Goal: Task Accomplishment & Management: Use online tool/utility

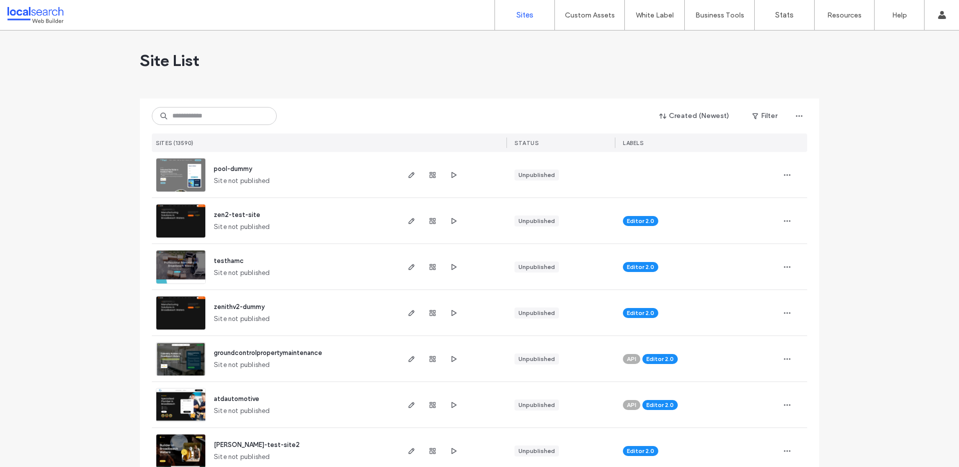
scroll to position [165, 0]
click at [241, 120] on input at bounding box center [214, 116] width 125 height 18
paste input "********"
type input "********"
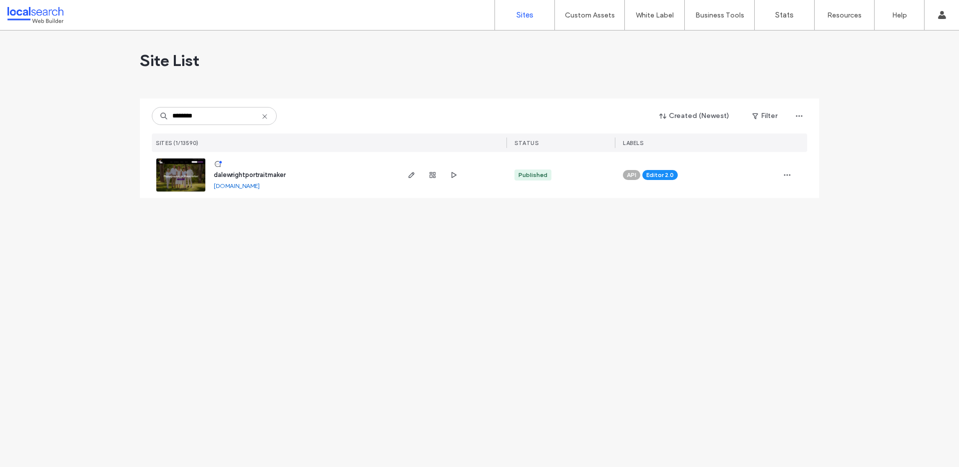
click at [172, 181] on img at bounding box center [180, 192] width 49 height 68
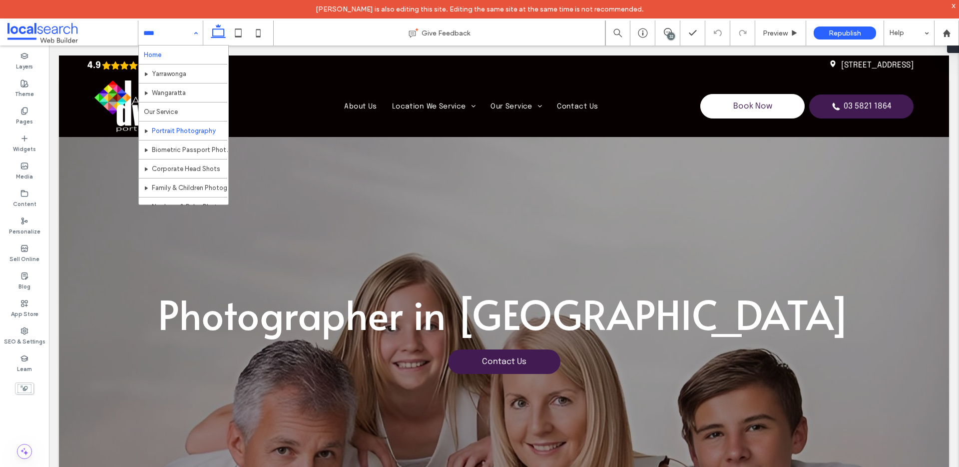
scroll to position [2, 0]
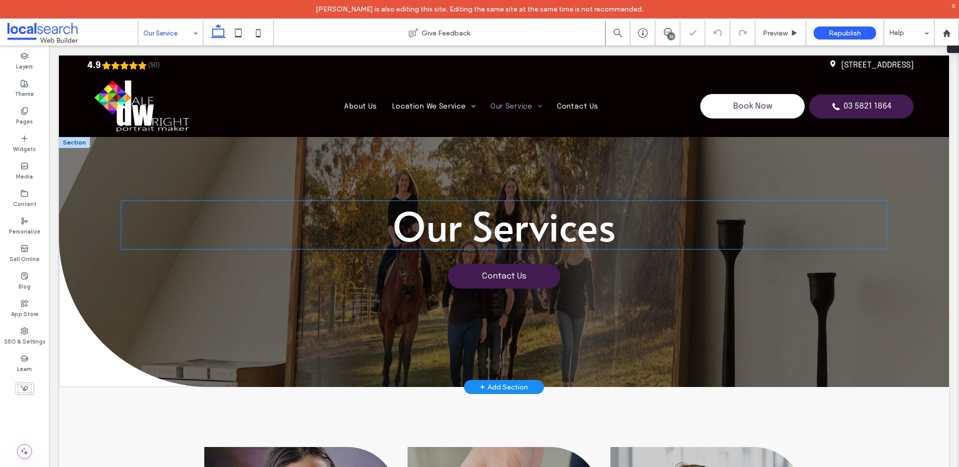
scroll to position [218, 0]
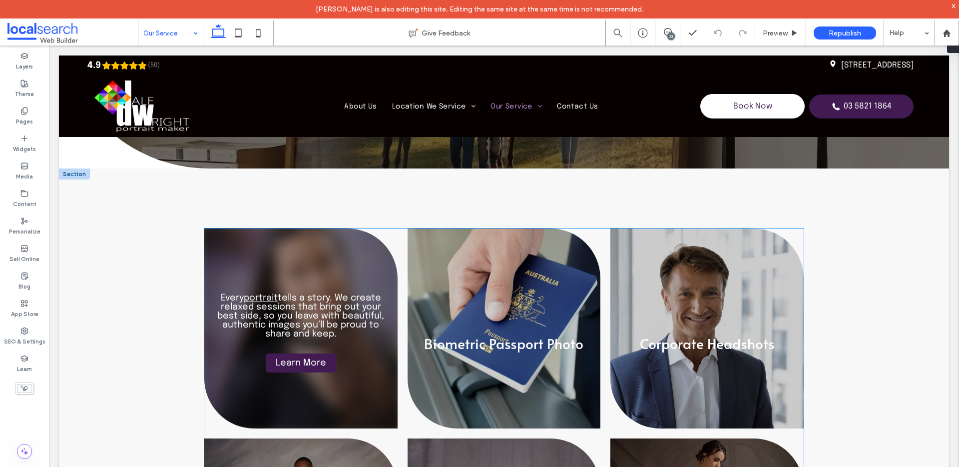
click at [244, 271] on div "Every portrait tells a story. We create relaxed sessions that bring out your be…" at bounding box center [300, 328] width 193 height 200
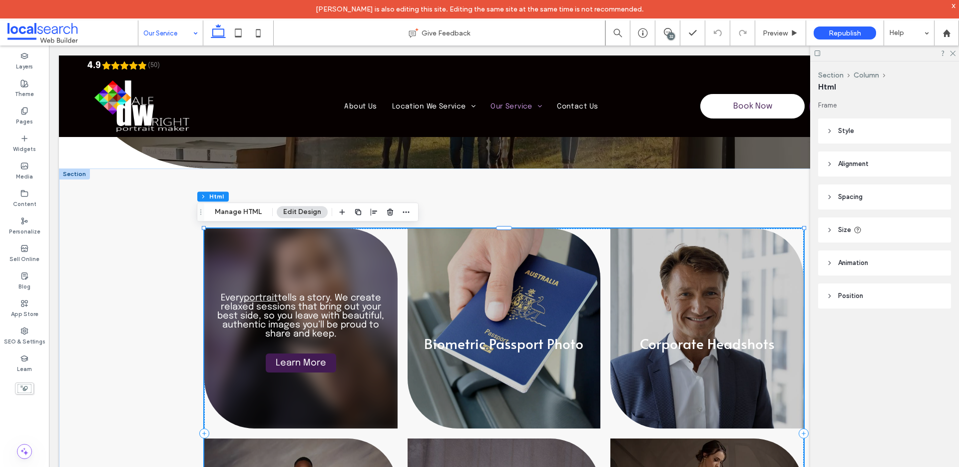
click at [244, 271] on div "Every portrait tells a story. We create relaxed sessions that bring out your be…" at bounding box center [300, 328] width 193 height 200
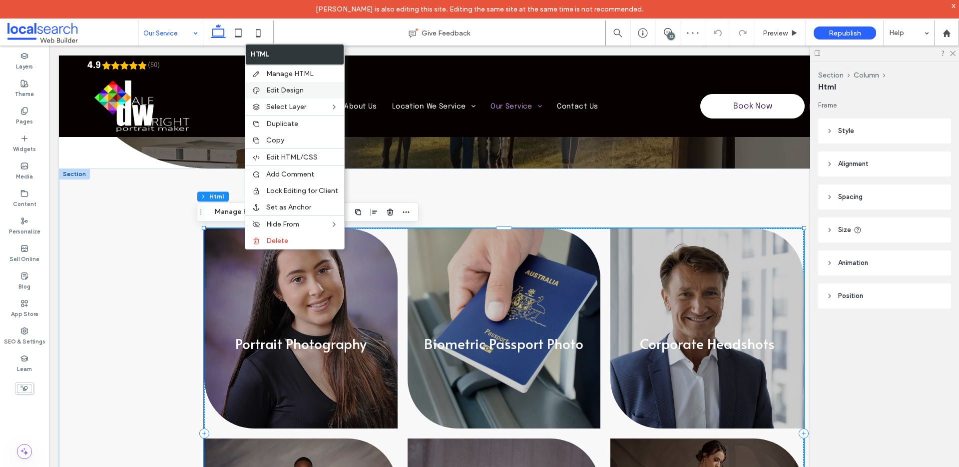
click at [283, 89] on span "Edit Design" at bounding box center [284, 90] width 37 height 8
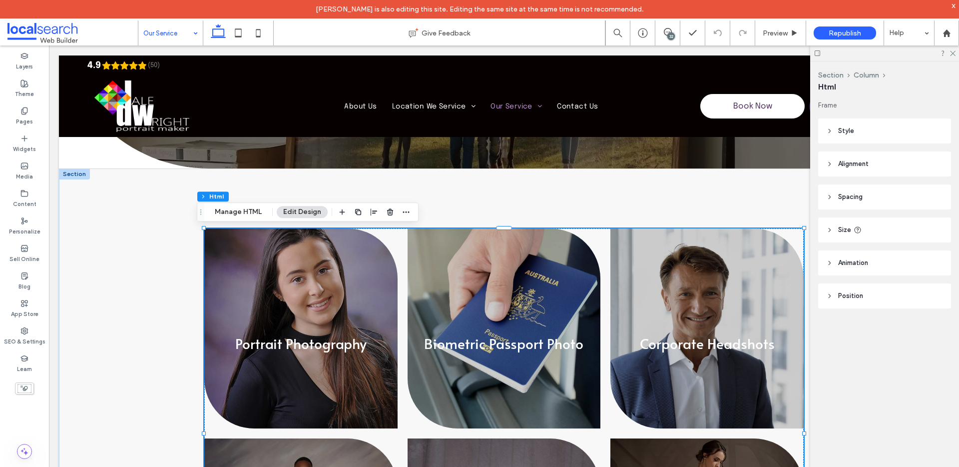
click at [826, 199] on icon at bounding box center [829, 196] width 7 height 7
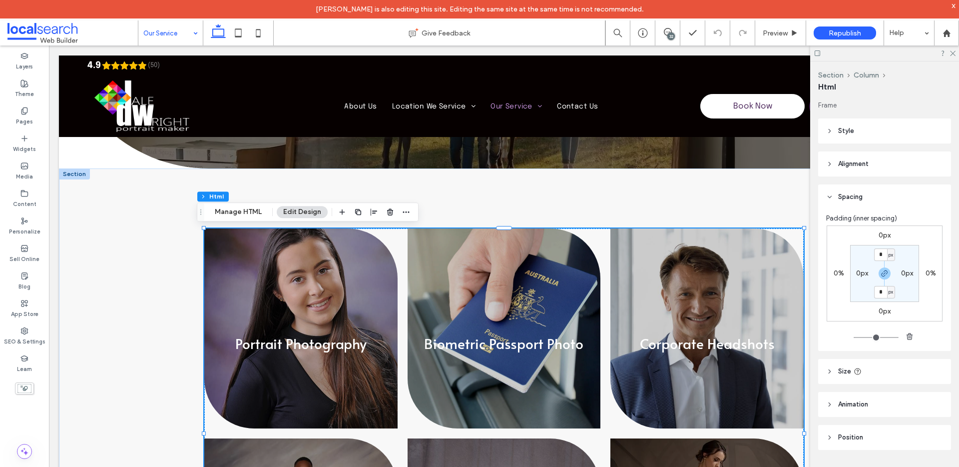
click at [831, 131] on icon at bounding box center [829, 130] width 7 height 7
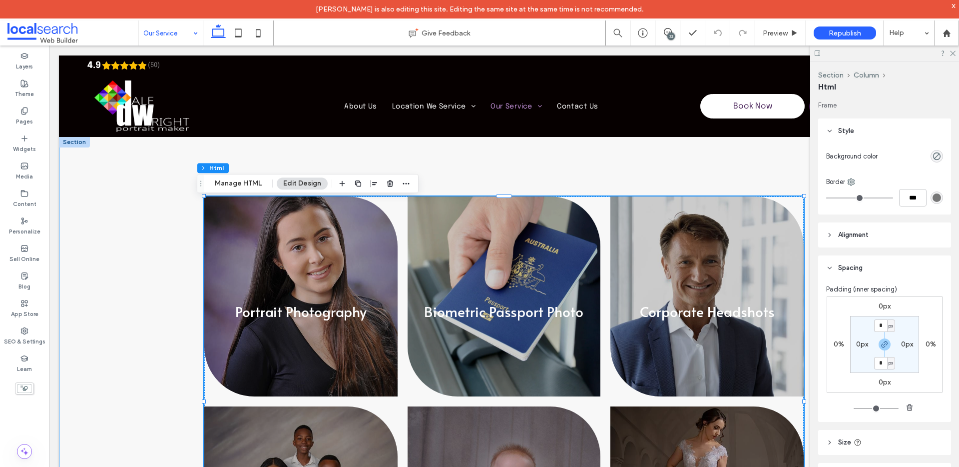
scroll to position [241, 0]
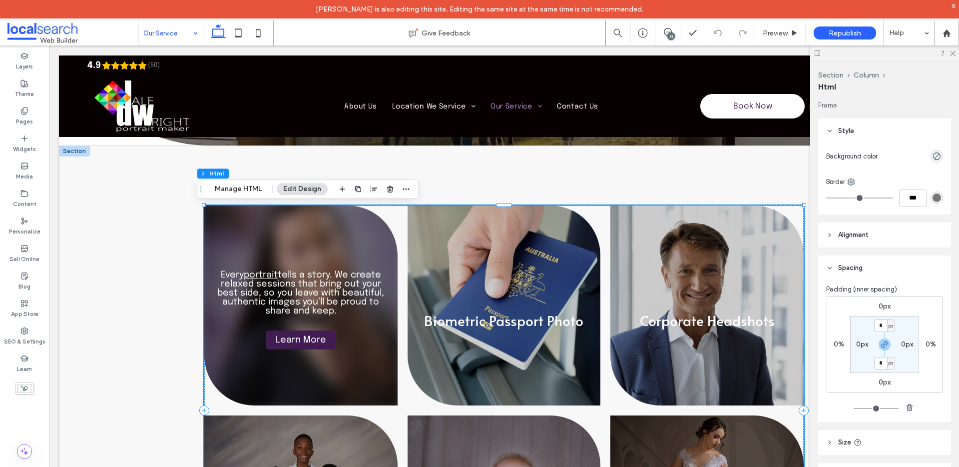
click at [261, 252] on div "Every portrait tells a story. We create relaxed sessions that bring out your be…" at bounding box center [300, 305] width 193 height 200
click at [289, 249] on div "Every portrait tells a story. We create relaxed sessions that bring out your be…" at bounding box center [300, 305] width 193 height 200
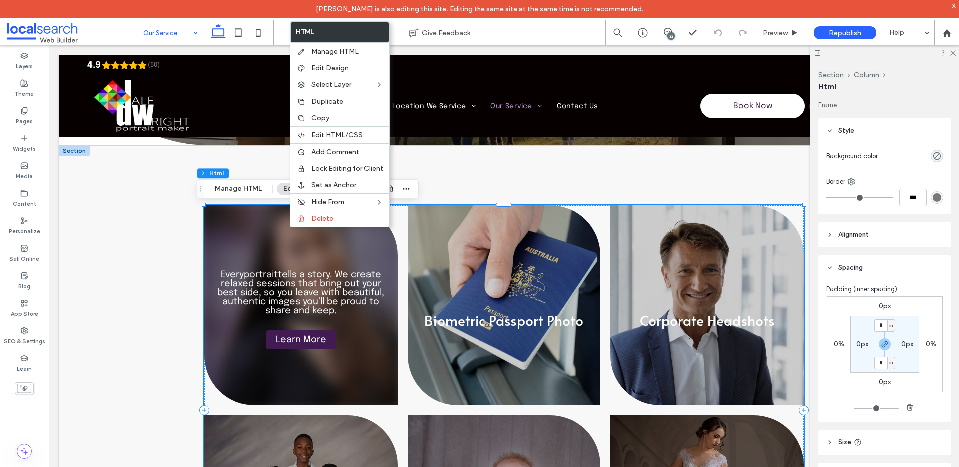
click at [256, 254] on div "Every portrait tells a story. We create relaxed sessions that bring out your be…" at bounding box center [300, 305] width 193 height 200
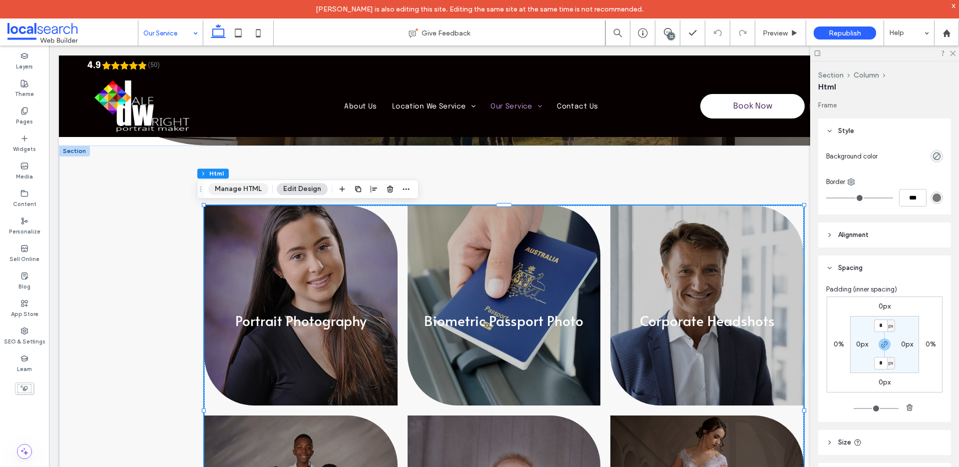
click at [246, 188] on button "Manage HTML" at bounding box center [238, 189] width 60 height 12
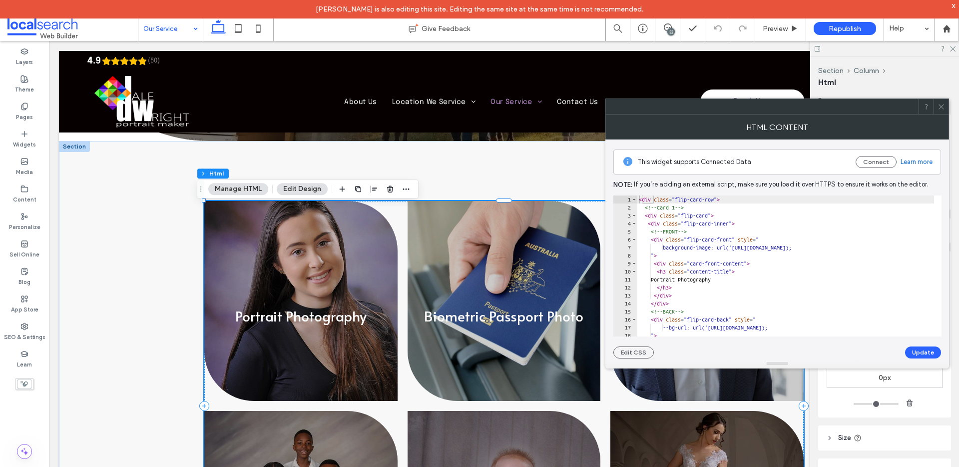
click at [944, 108] on icon at bounding box center [941, 106] width 7 height 7
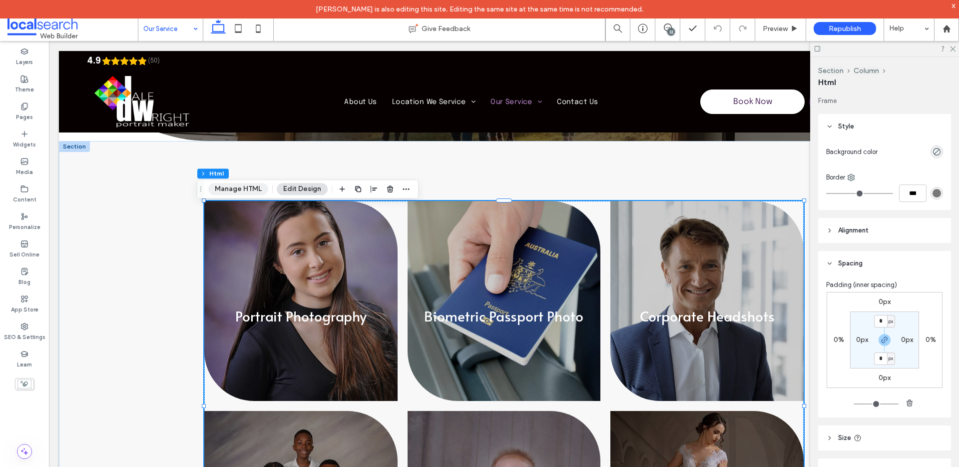
click at [241, 190] on button "Manage HTML" at bounding box center [238, 189] width 60 height 12
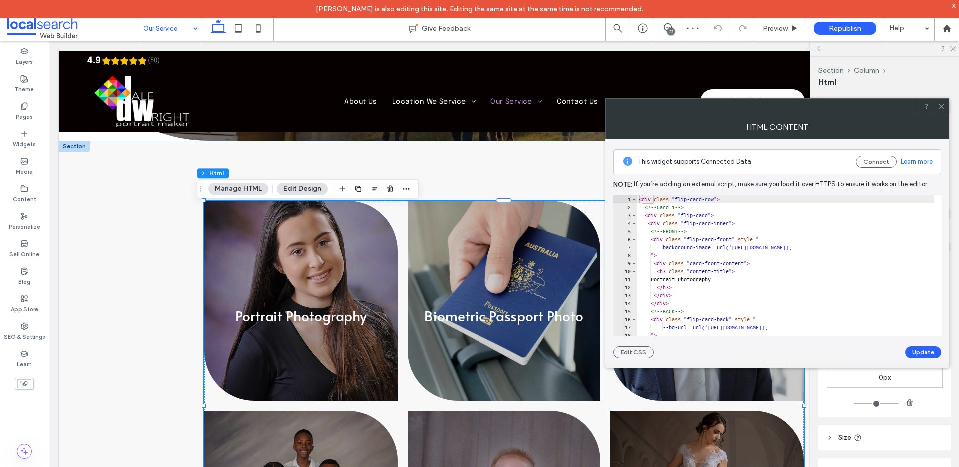
click at [943, 106] on icon at bounding box center [941, 106] width 7 height 7
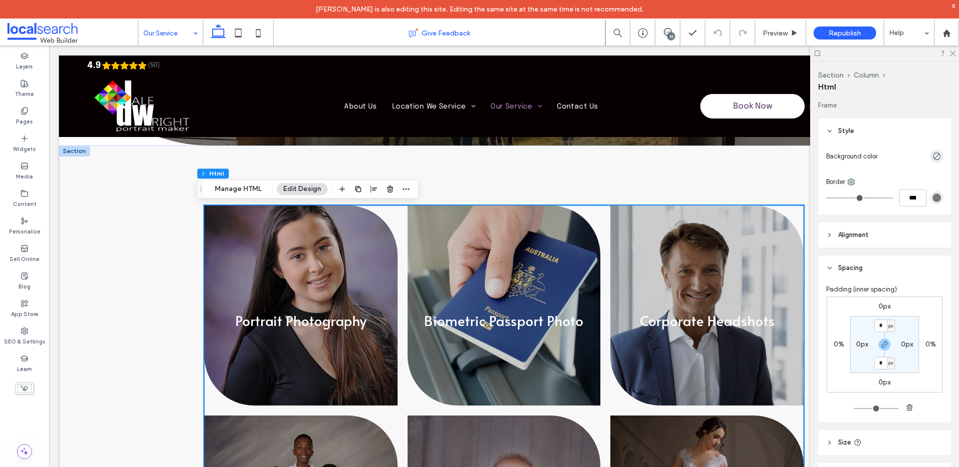
scroll to position [165, 0]
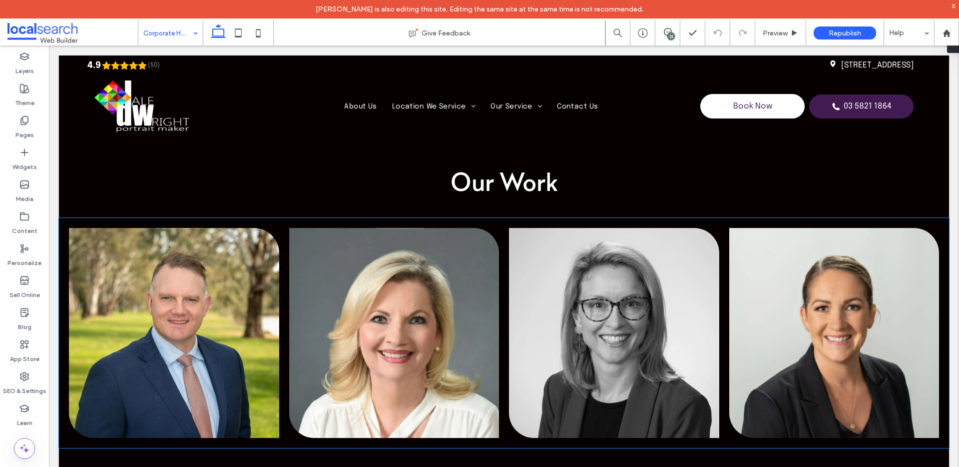
scroll to position [2134, 0]
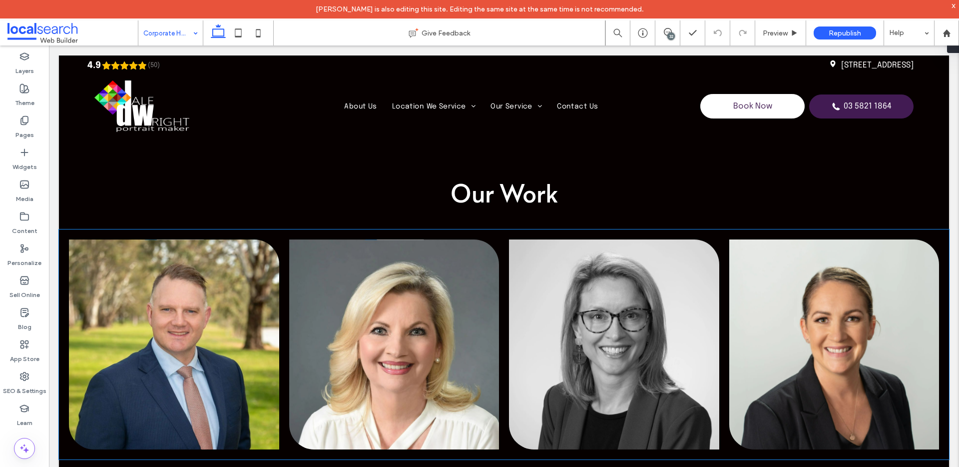
click at [393, 306] on link at bounding box center [394, 344] width 210 height 210
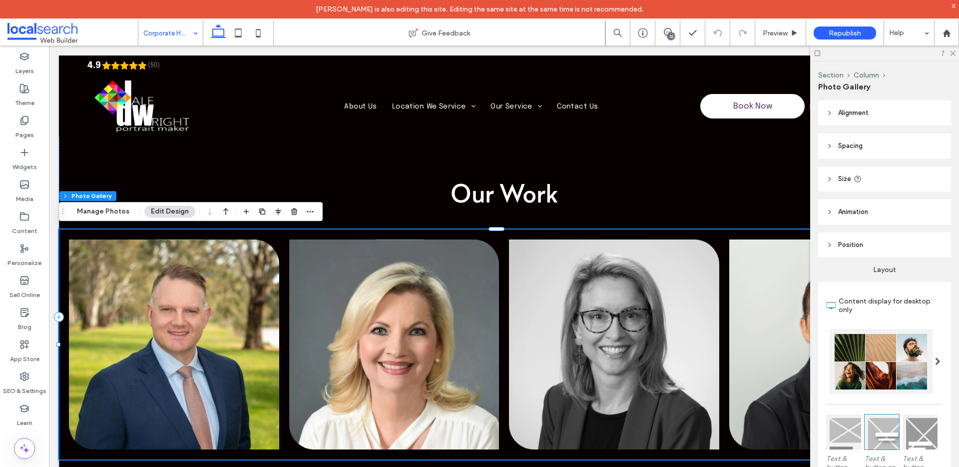
click at [396, 297] on link at bounding box center [394, 344] width 210 height 210
click at [395, 292] on link at bounding box center [394, 344] width 210 height 210
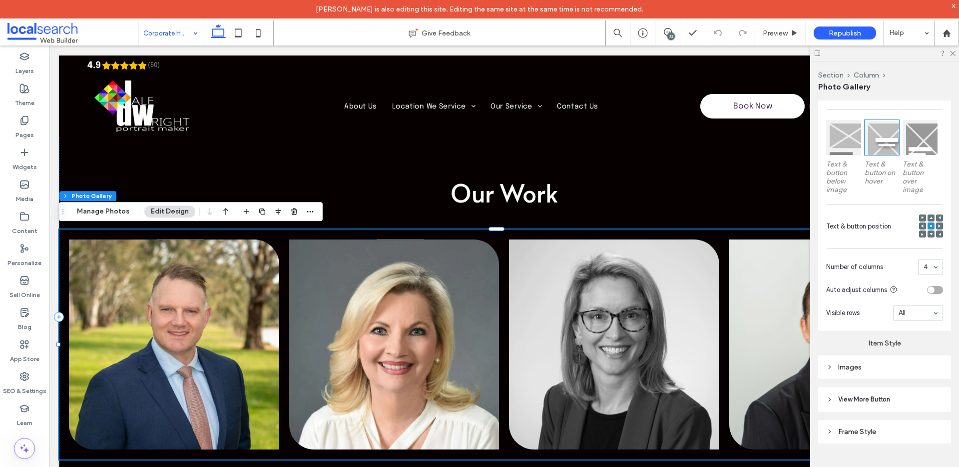
scroll to position [313, 0]
click at [830, 363] on icon at bounding box center [829, 366] width 7 height 7
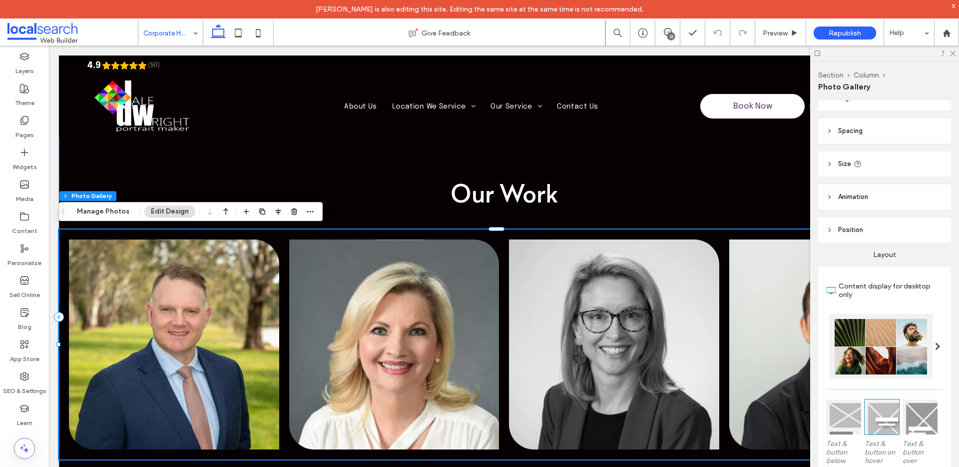
scroll to position [0, 0]
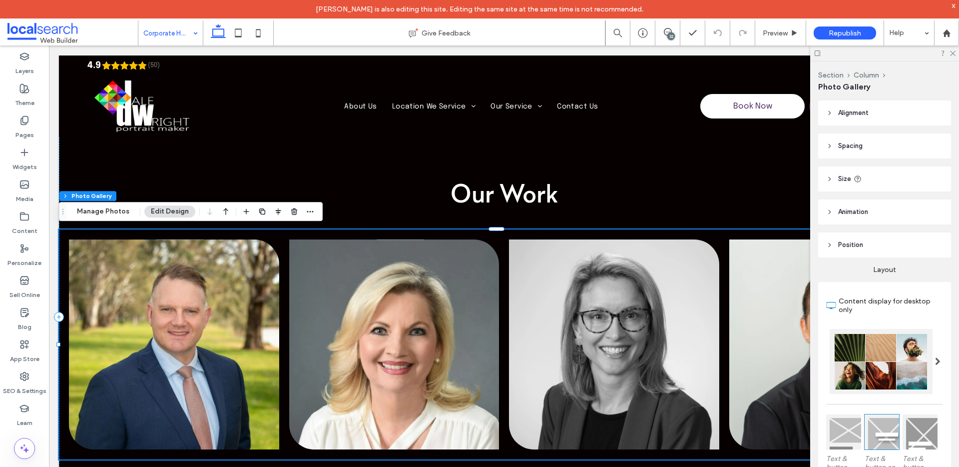
click at [174, 315] on link at bounding box center [174, 344] width 210 height 210
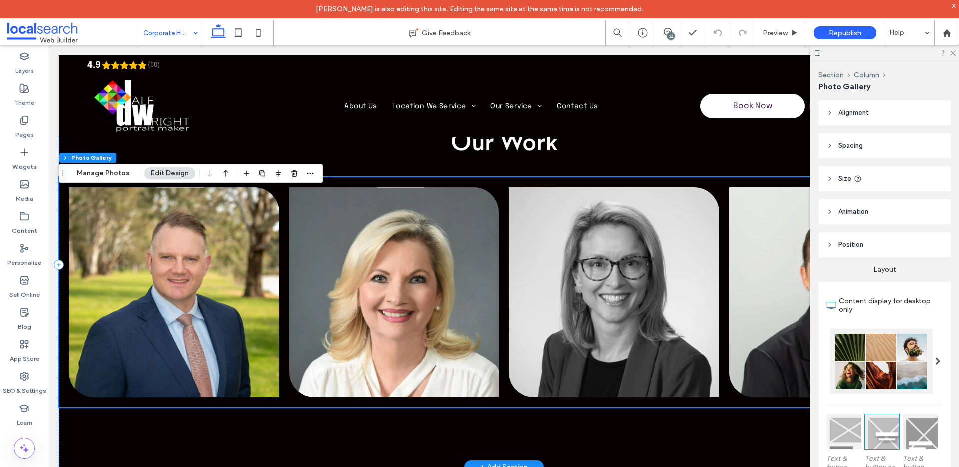
scroll to position [2202, 0]
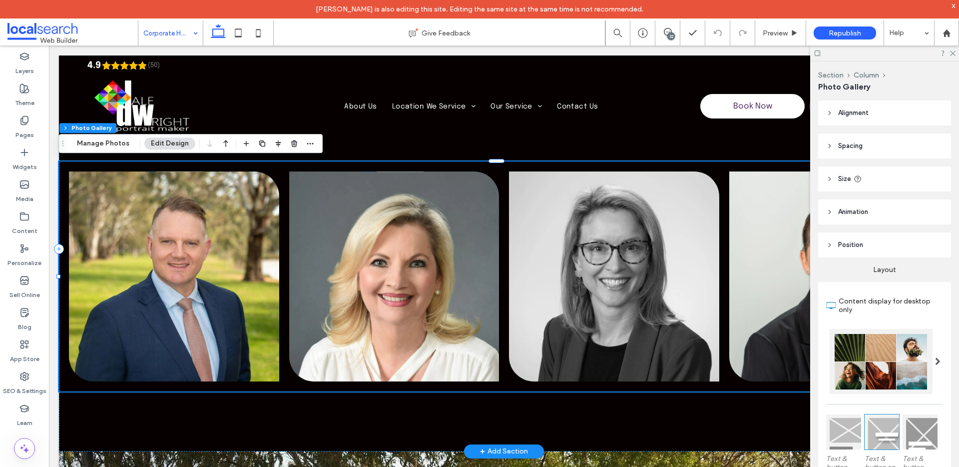
click at [223, 243] on link at bounding box center [174, 276] width 210 height 210
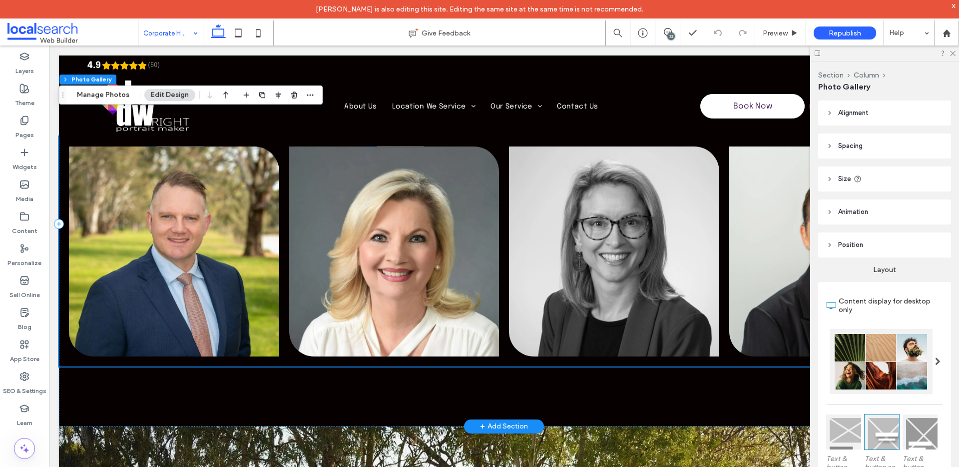
scroll to position [2223, 0]
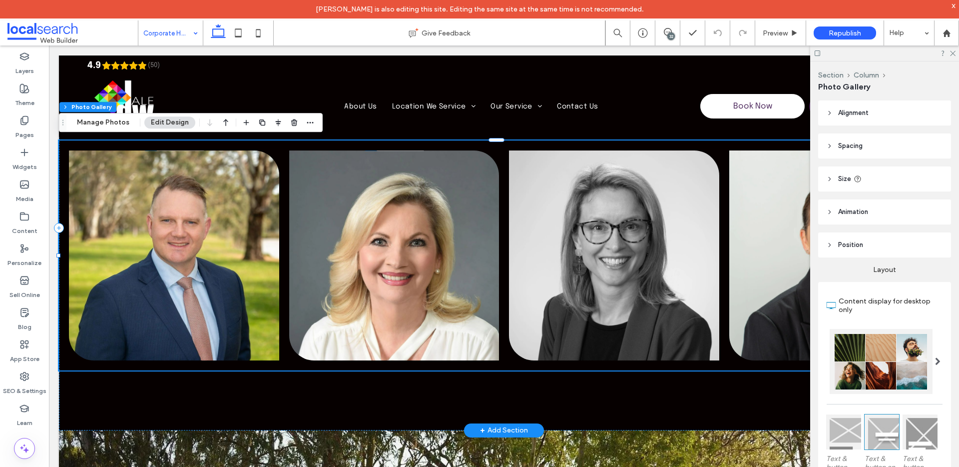
click at [179, 244] on link at bounding box center [174, 255] width 210 height 210
click at [108, 124] on button "Manage Photos" at bounding box center [102, 122] width 65 height 12
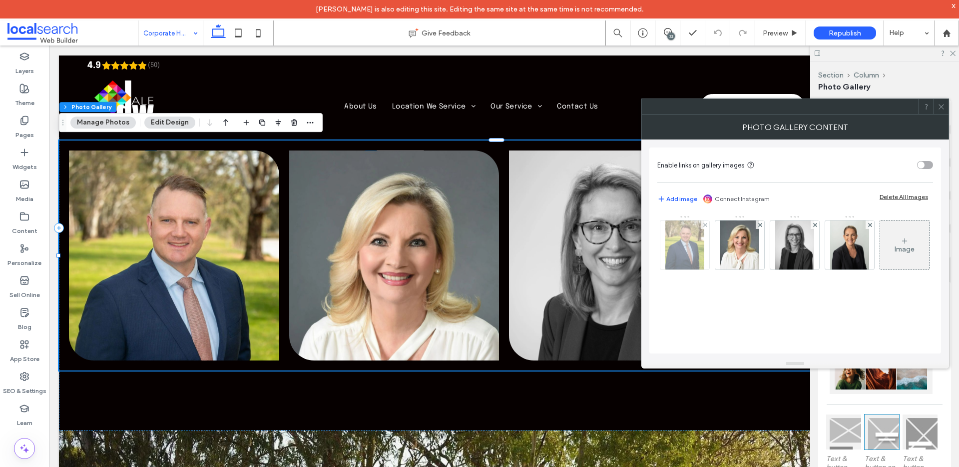
click at [695, 249] on img at bounding box center [685, 244] width 39 height 49
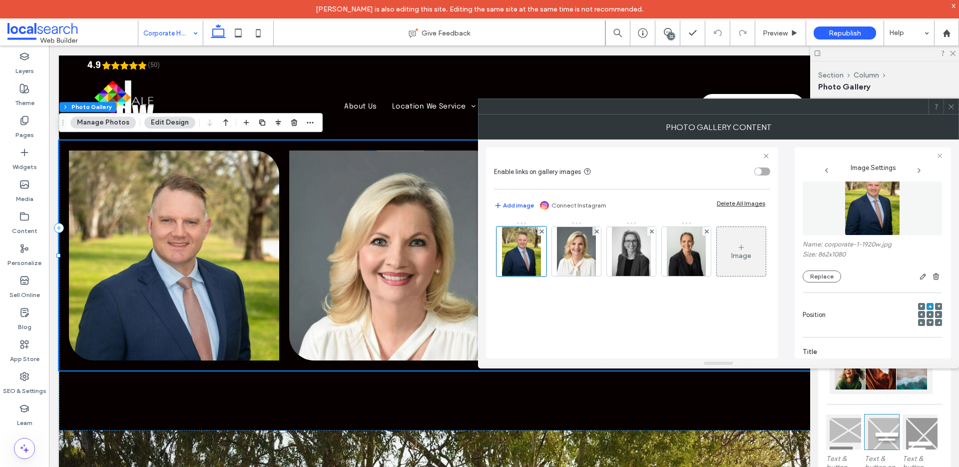
scroll to position [20, 0]
click at [920, 279] on use "button" at bounding box center [923, 276] width 6 height 6
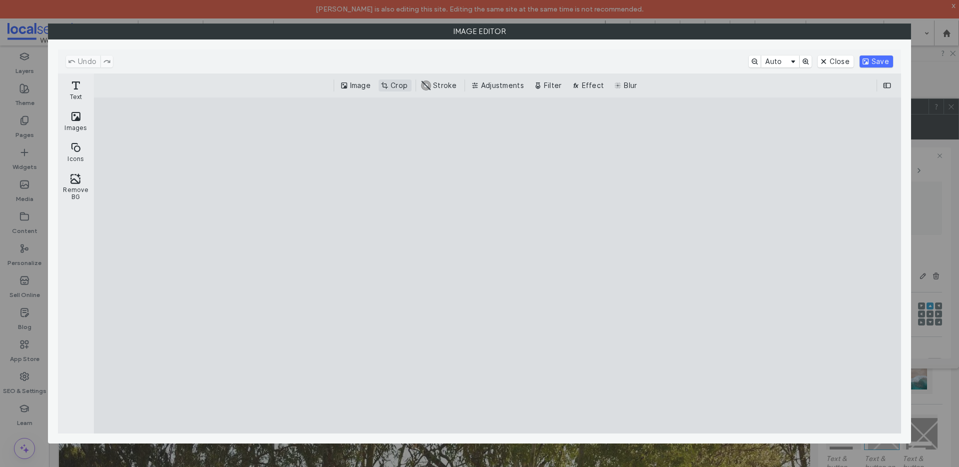
click at [397, 86] on button "Crop" at bounding box center [395, 85] width 33 height 12
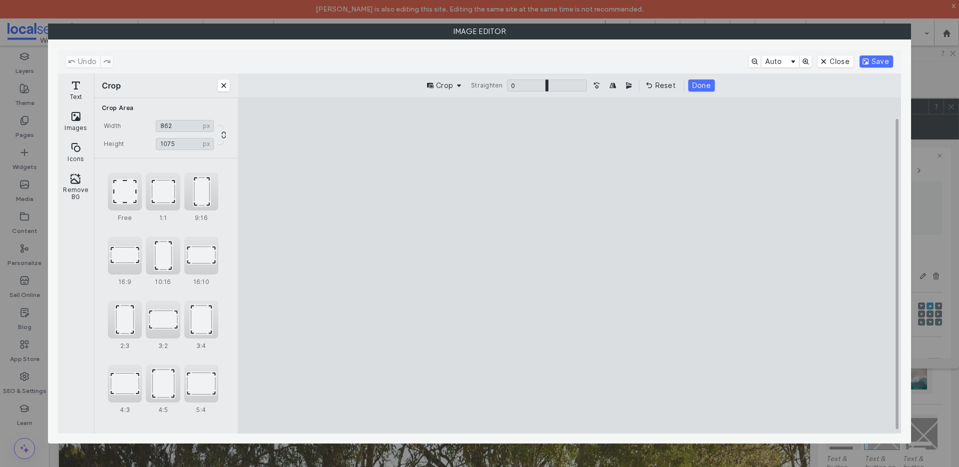
type input "****"
click at [570, 265] on cesdk-canvas "Editor canvas" at bounding box center [570, 265] width 0 height 0
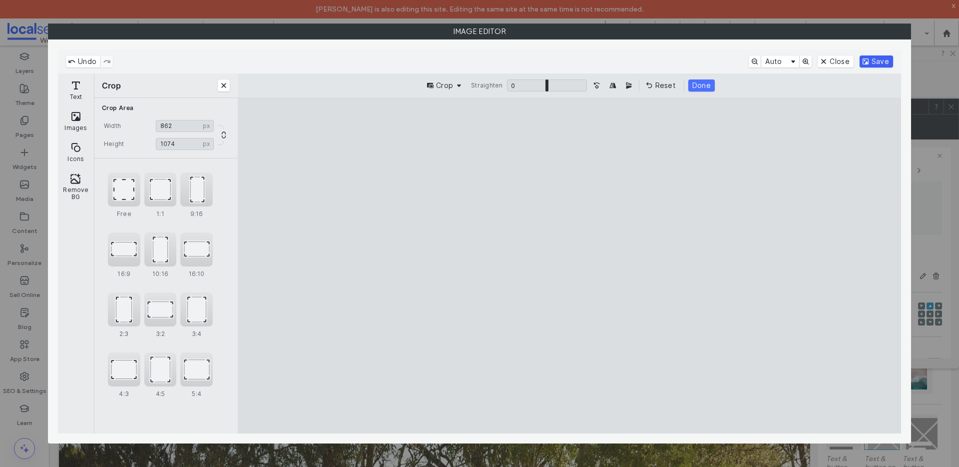
click at [888, 58] on button "Save" at bounding box center [876, 61] width 33 height 12
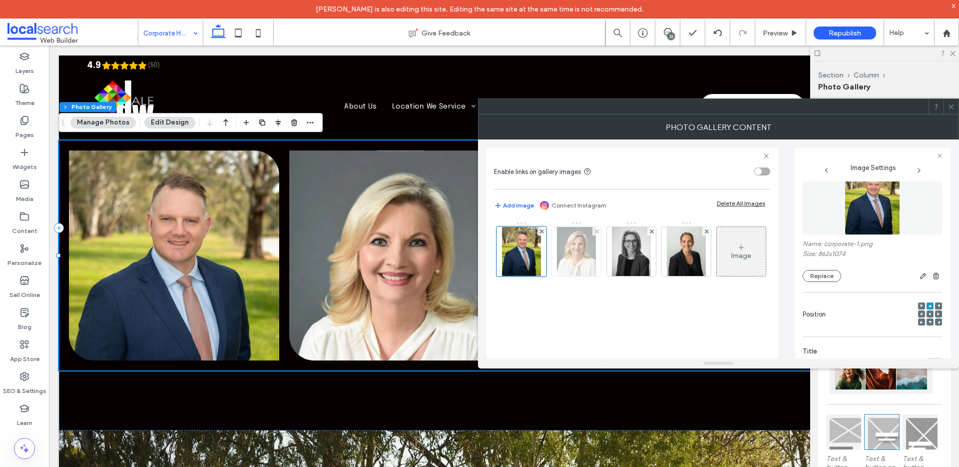
click at [575, 253] on img at bounding box center [576, 251] width 39 height 49
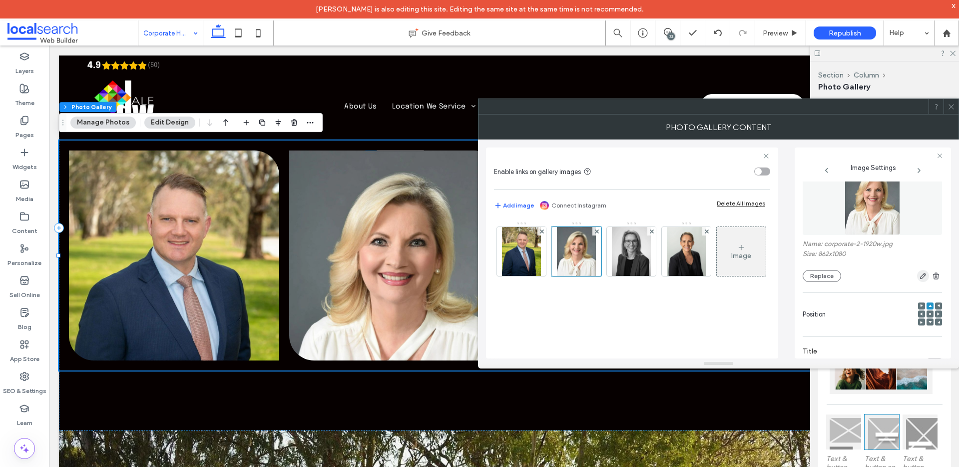
click at [919, 280] on icon "button" at bounding box center [923, 276] width 8 height 8
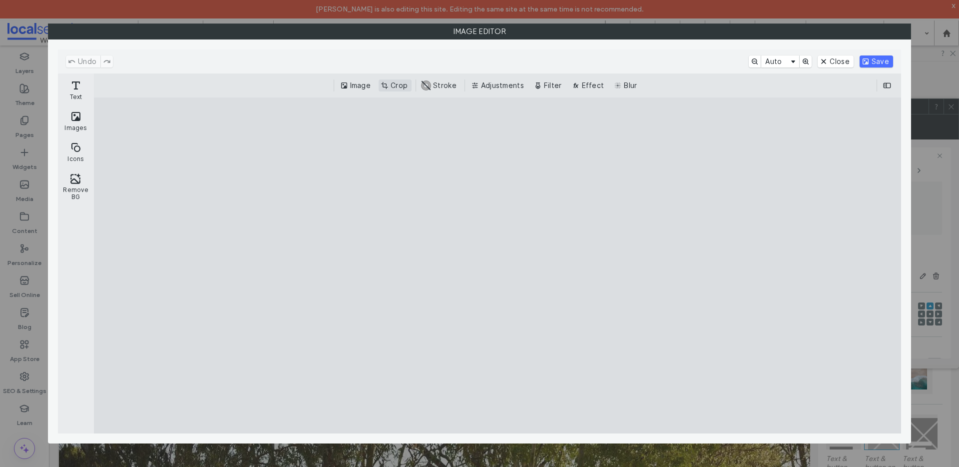
click at [395, 82] on button "Crop" at bounding box center [395, 85] width 33 height 12
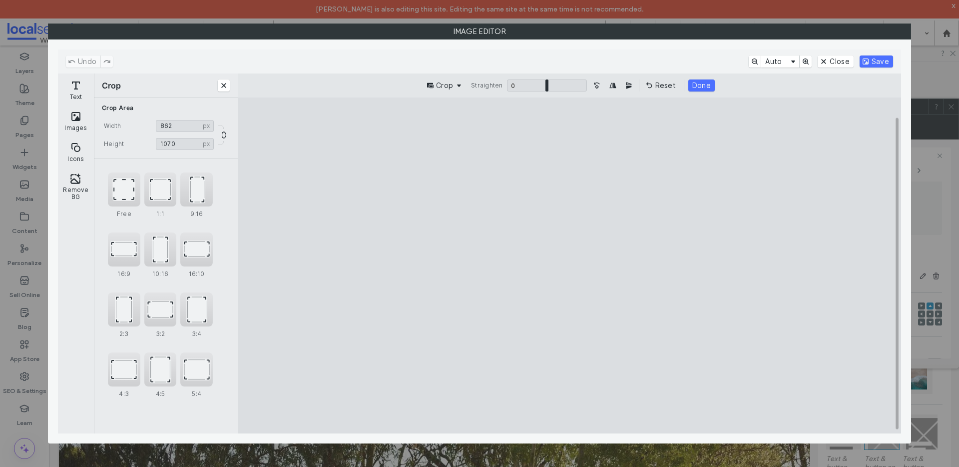
type input "****"
click at [570, 265] on cesdk-canvas "Editor canvas" at bounding box center [570, 265] width 0 height 0
click at [882, 61] on button "Save" at bounding box center [876, 61] width 33 height 12
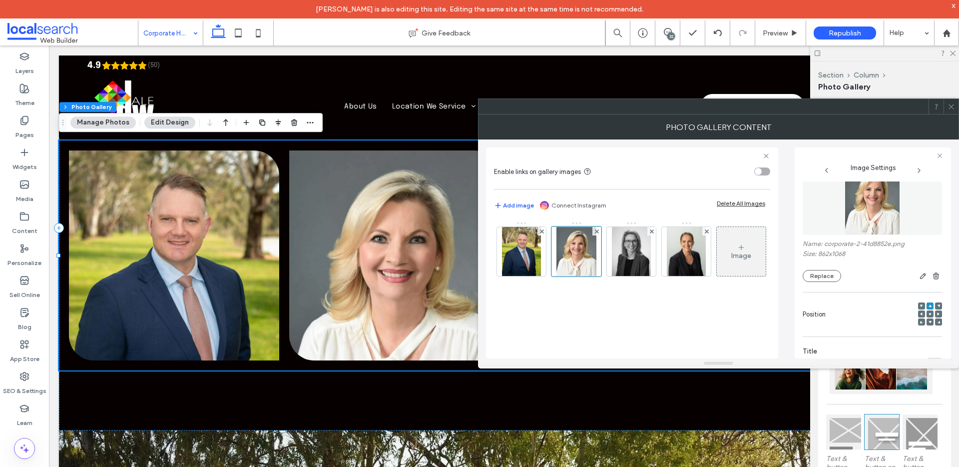
click at [949, 105] on icon at bounding box center [951, 106] width 7 height 7
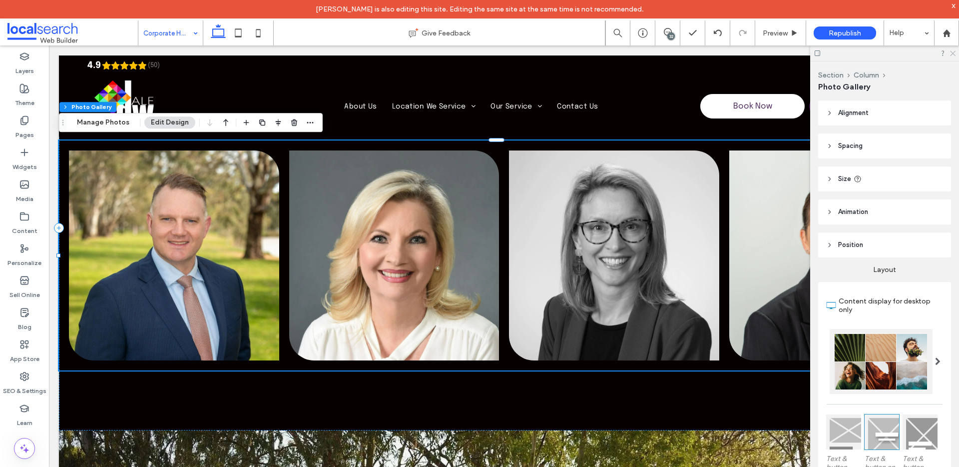
click at [950, 53] on icon at bounding box center [952, 52] width 6 height 6
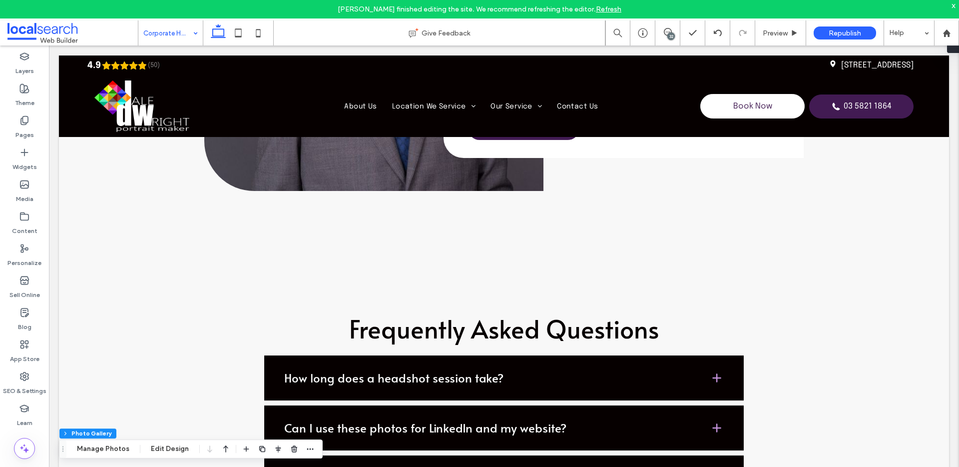
scroll to position [1055, 0]
